Goal: Task Accomplishment & Management: Complete application form

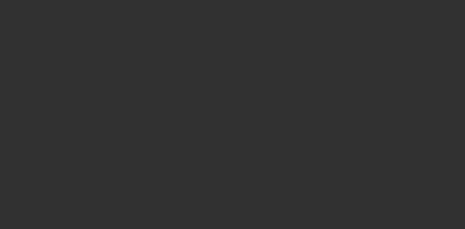
select select "0"
select select "2"
select select "0.1"
select select "4"
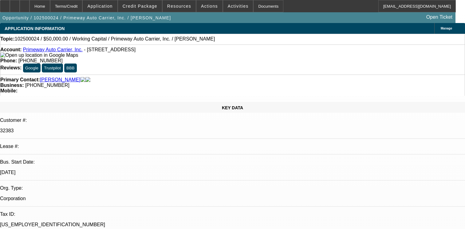
select select "0"
select select "2"
select select "0.1"
select select "4"
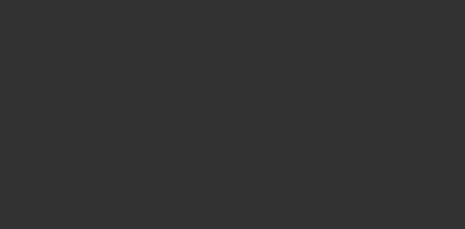
select select "0"
select select "2"
select select "0.1"
select select "4"
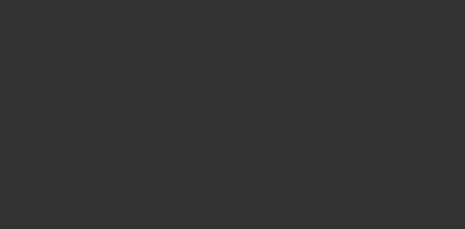
select select "0"
select select "2"
select select "0.1"
select select "4"
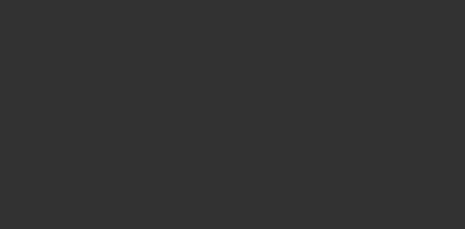
select select "0"
select select "2"
select select "0.1"
select select "4"
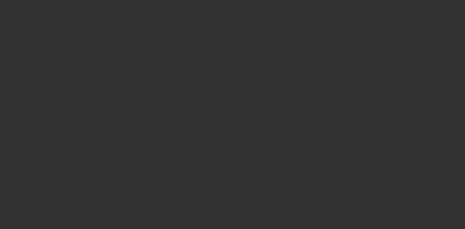
select select "0"
select select "2"
select select "0.1"
select select "4"
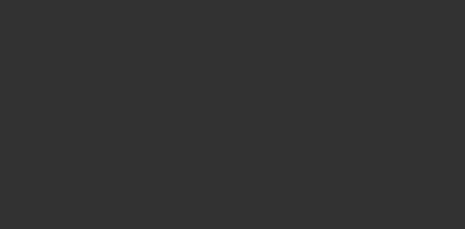
select select "0"
select select "2"
select select "0.2"
select select "17"
